Goal: Information Seeking & Learning: Learn about a topic

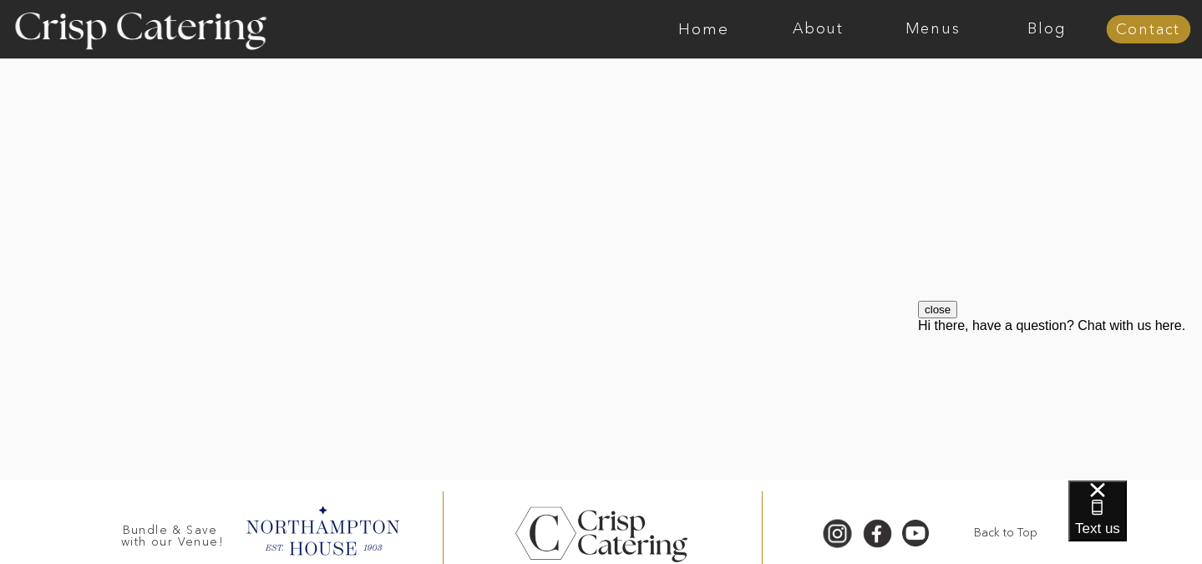
scroll to position [3333, 0]
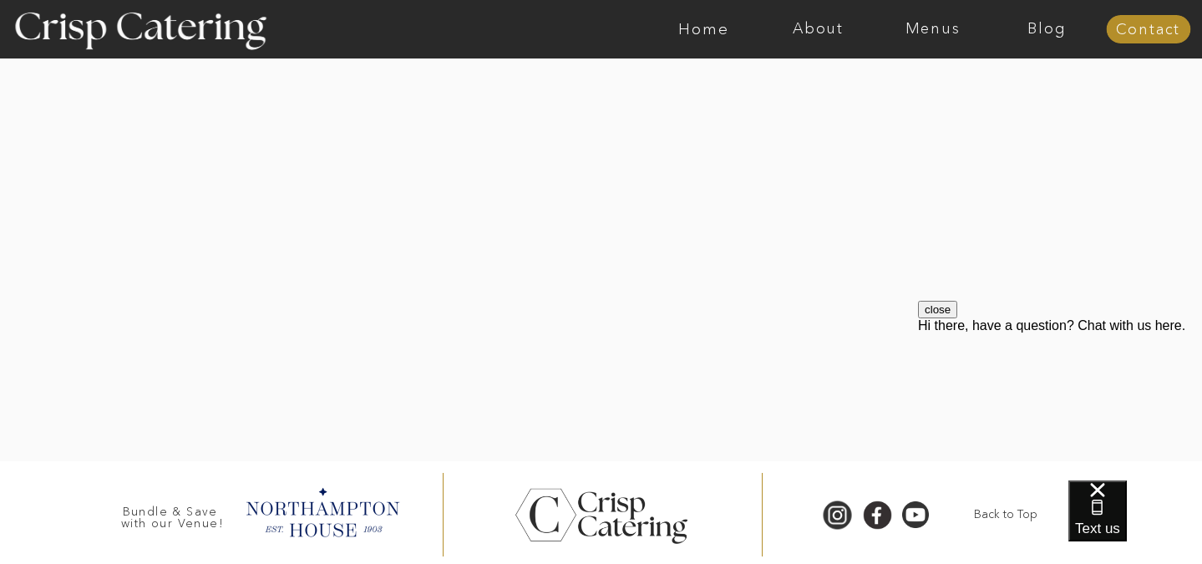
click at [413, 474] on div at bounding box center [601, 513] width 5209 height 105
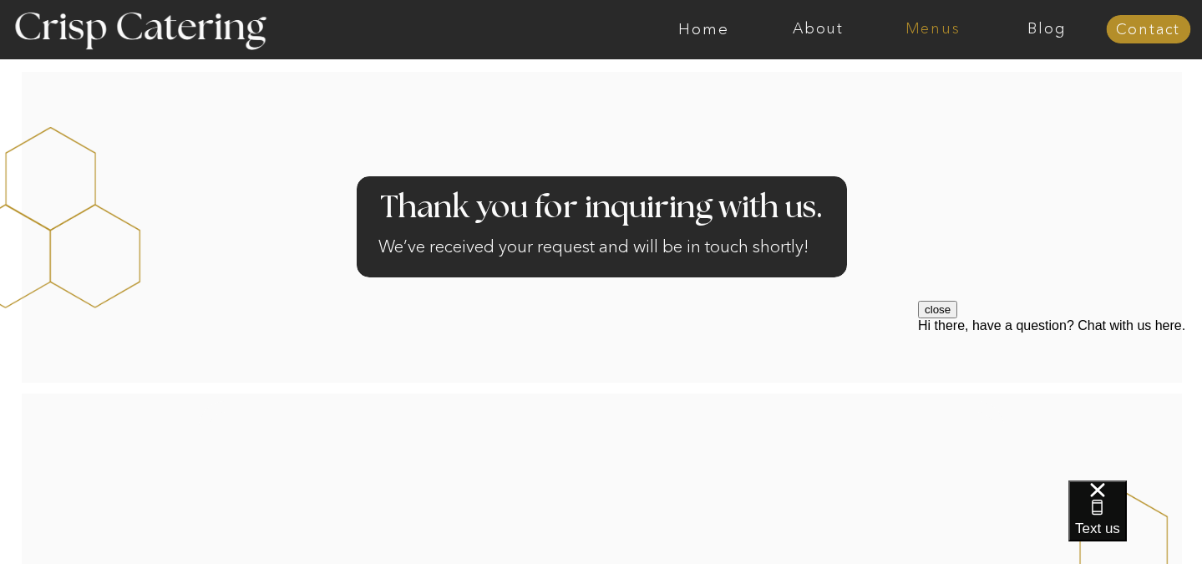
click at [938, 30] on nav "Menus" at bounding box center [933, 29] width 114 height 17
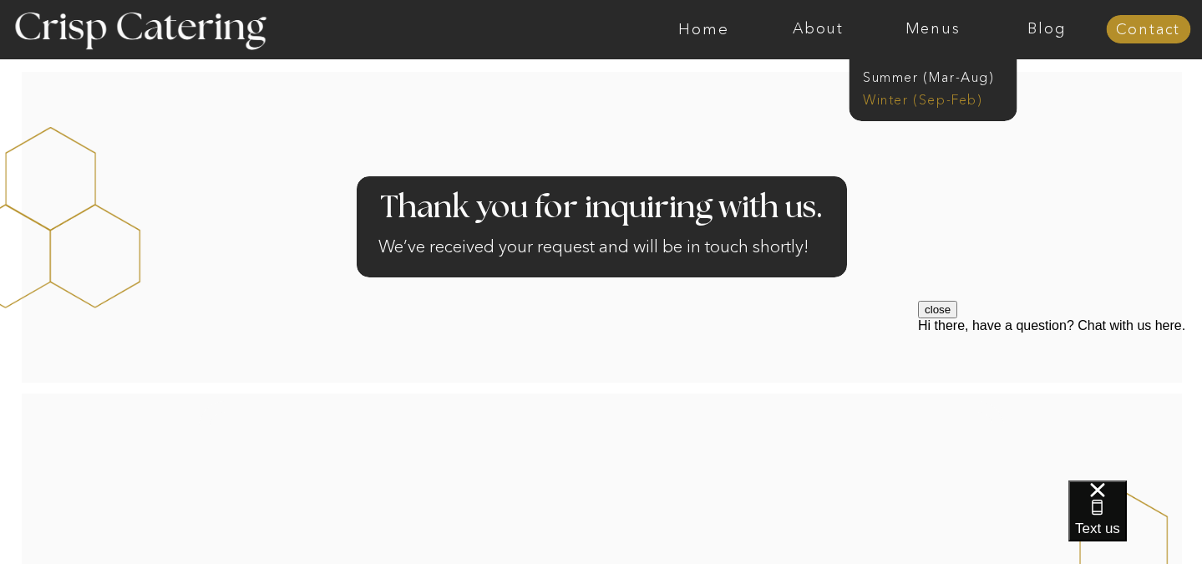
click at [932, 98] on nav "Winter (Sep-Feb)" at bounding box center [931, 98] width 137 height 16
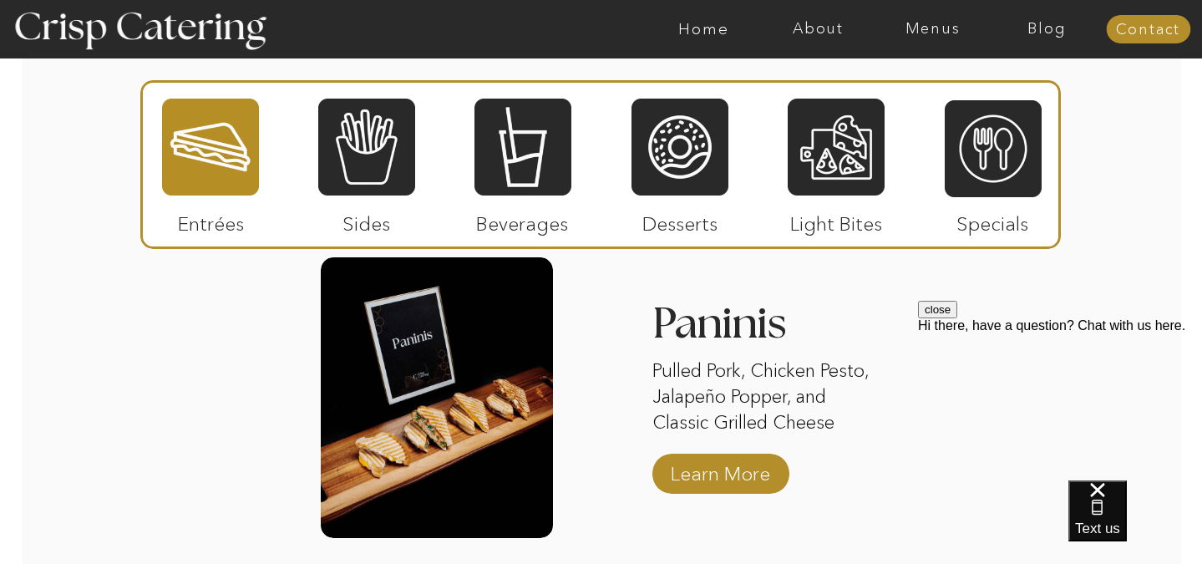
scroll to position [2060, 0]
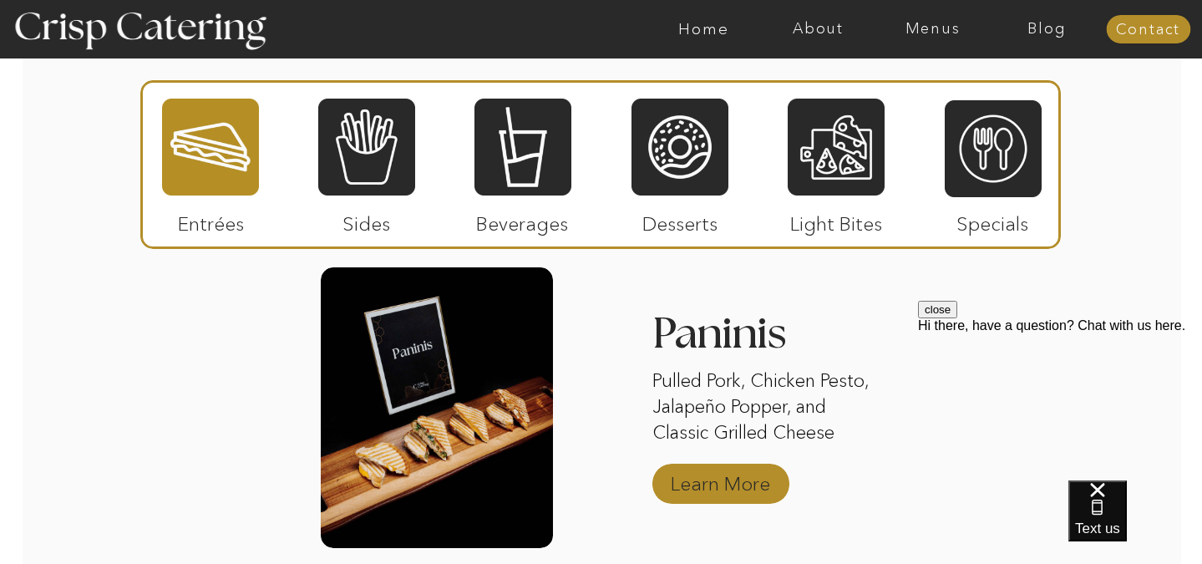
click at [689, 485] on p "Learn More" at bounding box center [720, 479] width 111 height 48
